Goal: Task Accomplishment & Management: Use online tool/utility

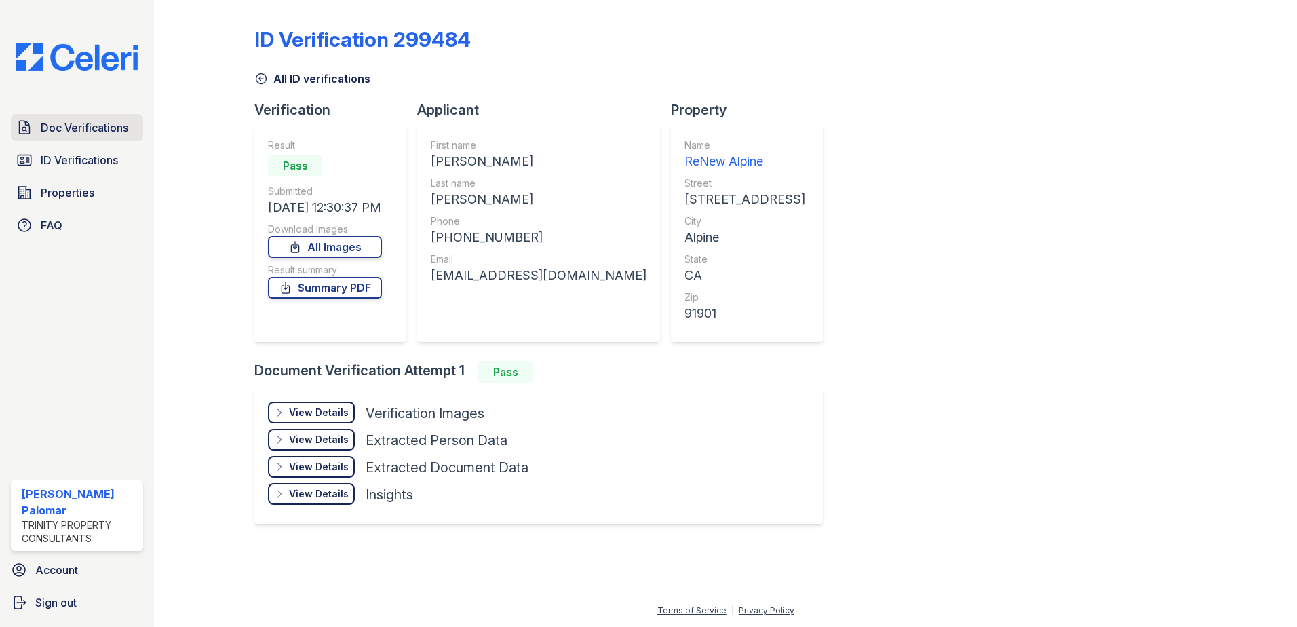
click at [57, 136] on link "Doc Verifications" at bounding box center [77, 127] width 132 height 27
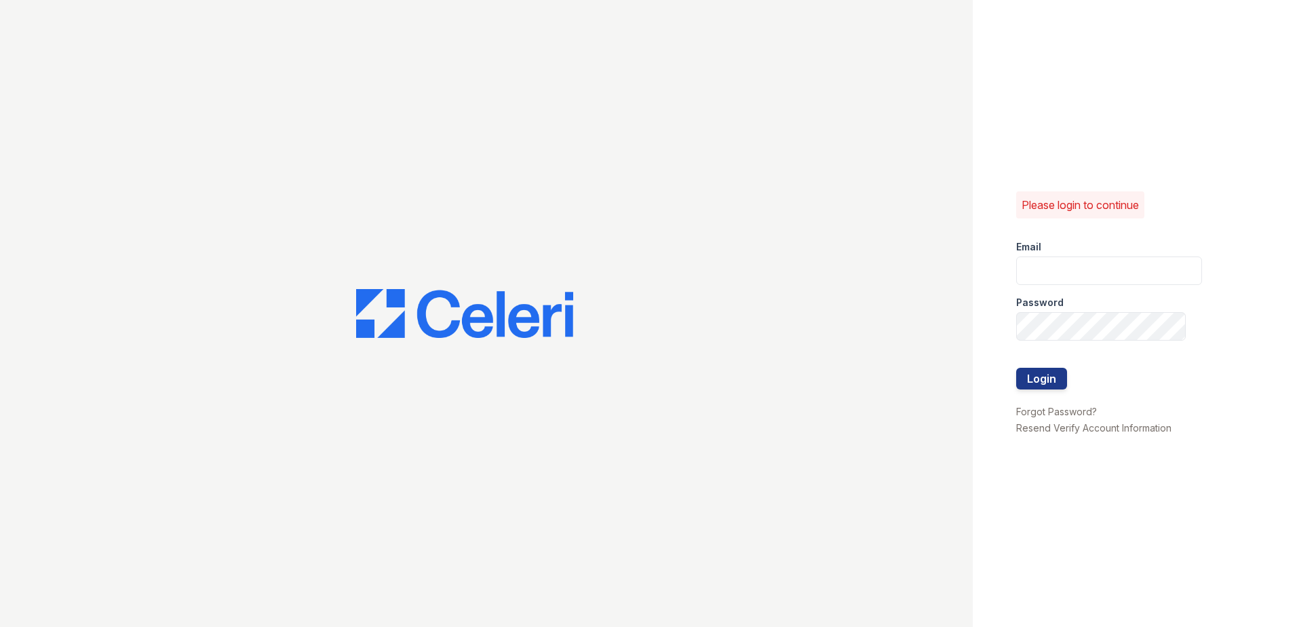
type input "[EMAIL_ADDRESS][DOMAIN_NAME]"
click at [1054, 379] on button "Login" at bounding box center [1041, 379] width 51 height 22
